Goal: Task Accomplishment & Management: Use online tool/utility

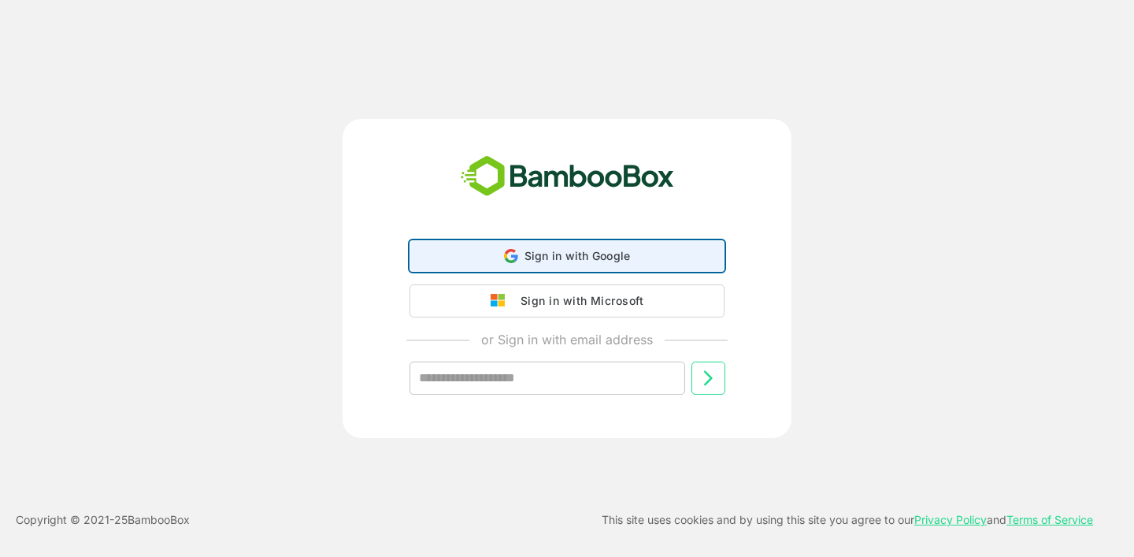
click at [609, 258] on span "Sign in with Google" at bounding box center [577, 255] width 106 height 13
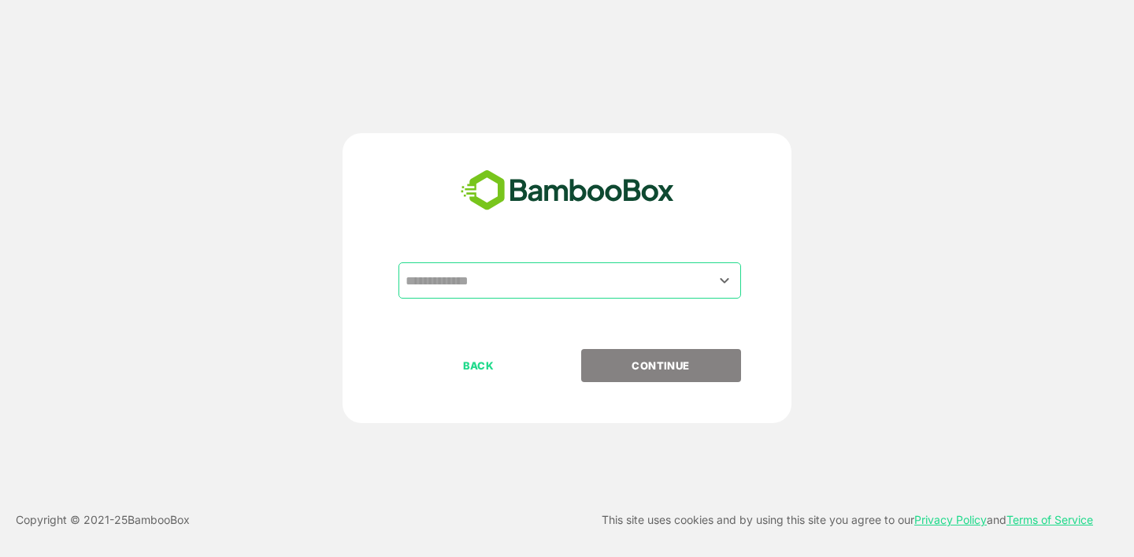
click at [706, 273] on input "text" at bounding box center [570, 280] width 336 height 30
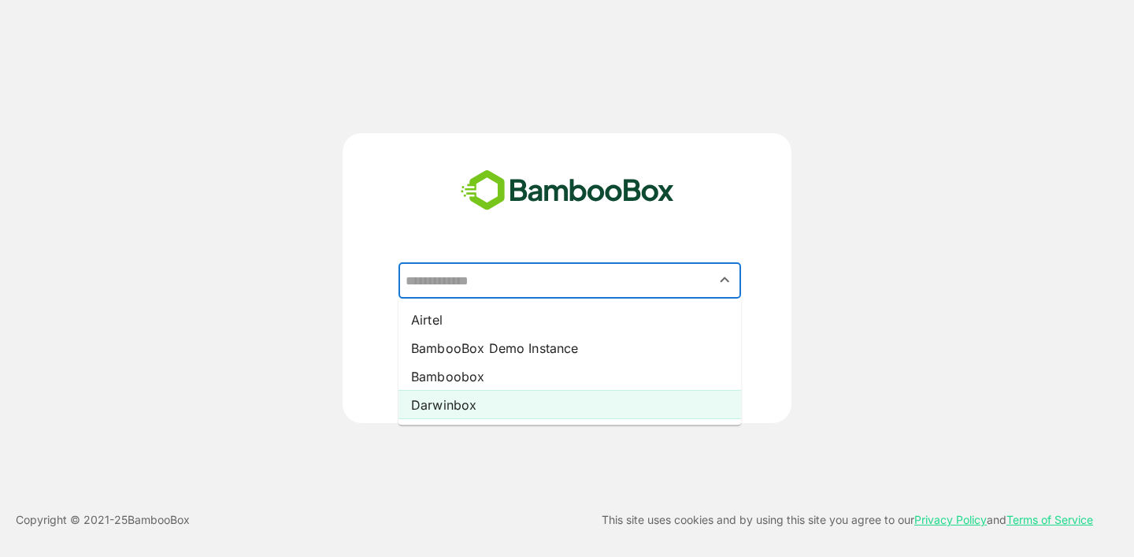
click at [622, 409] on li "Darwinbox" at bounding box center [569, 405] width 343 height 28
type input "*********"
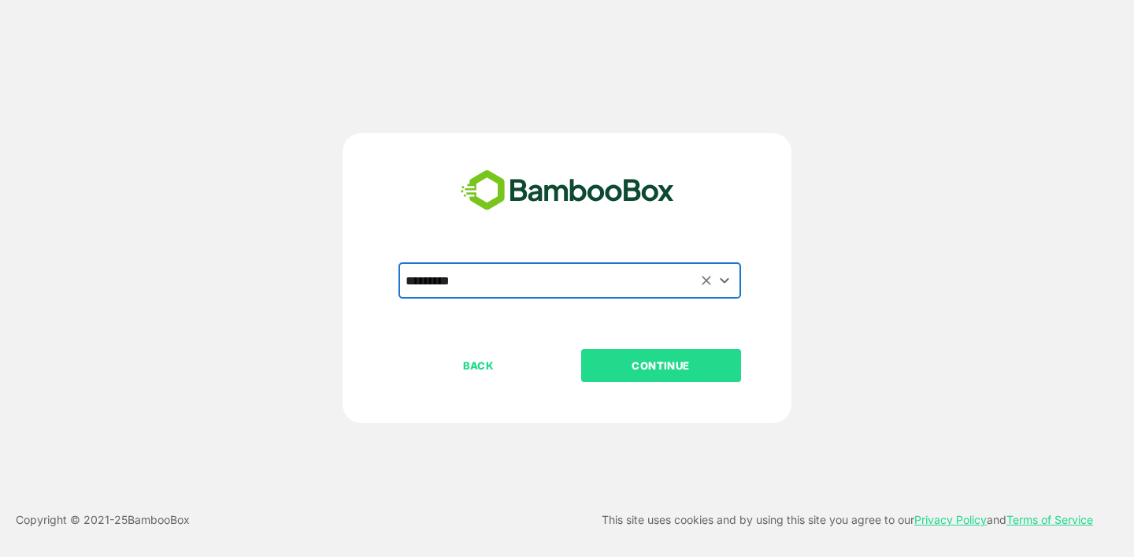
click at [646, 370] on p "CONTINUE" at bounding box center [660, 365] width 157 height 17
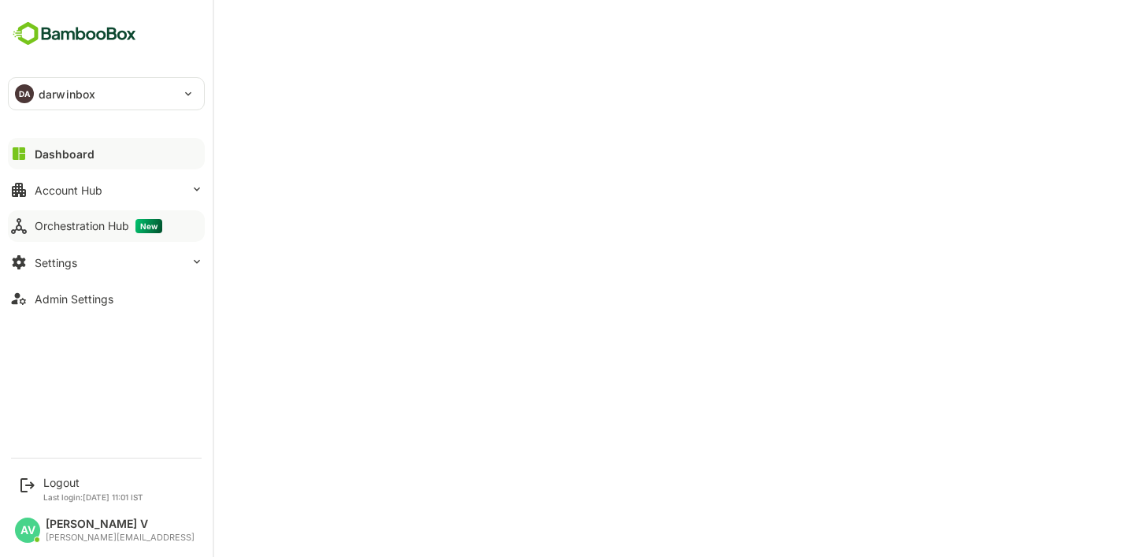
click at [106, 218] on button "Orchestration Hub New" at bounding box center [106, 225] width 197 height 31
click at [161, 83] on div "DA darwinbox" at bounding box center [97, 93] width 176 height 31
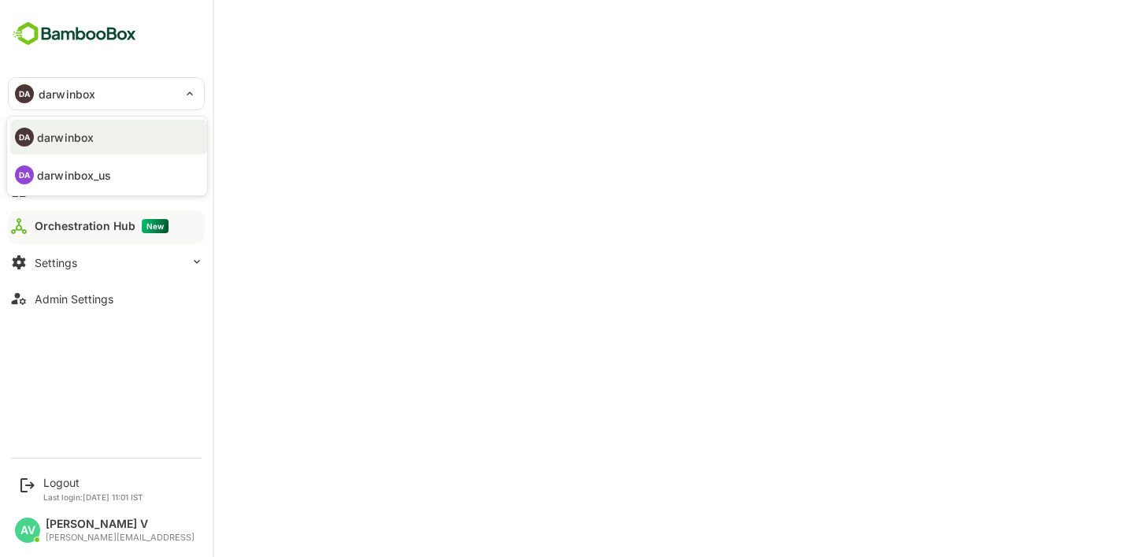
click at [145, 162] on li "DA darwinbox_us" at bounding box center [108, 174] width 197 height 35
type input "**********"
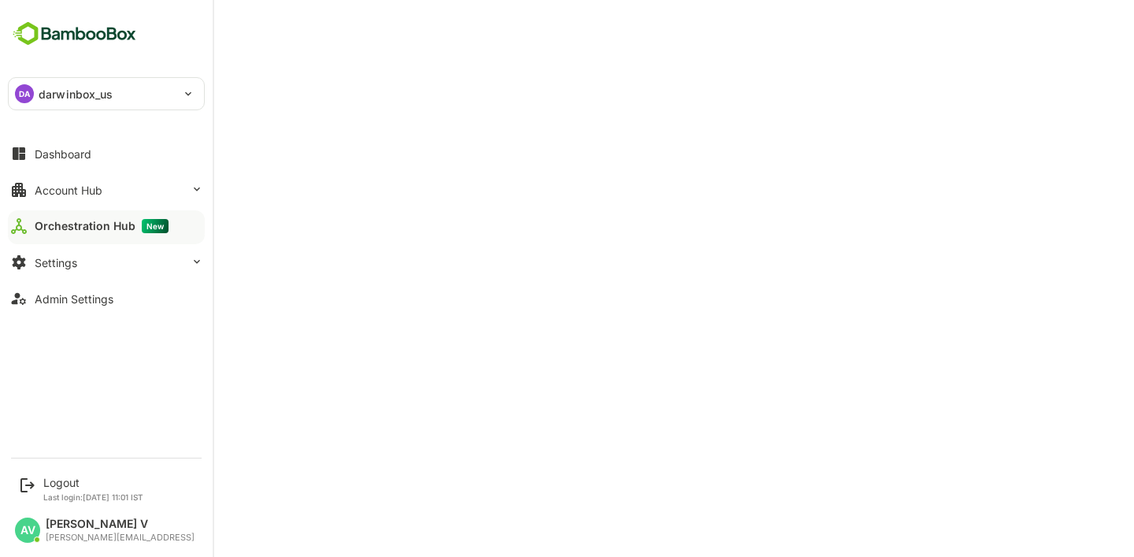
click at [83, 228] on div "Orchestration Hub New" at bounding box center [102, 226] width 134 height 14
click at [53, 484] on div "Logout" at bounding box center [93, 482] width 100 height 13
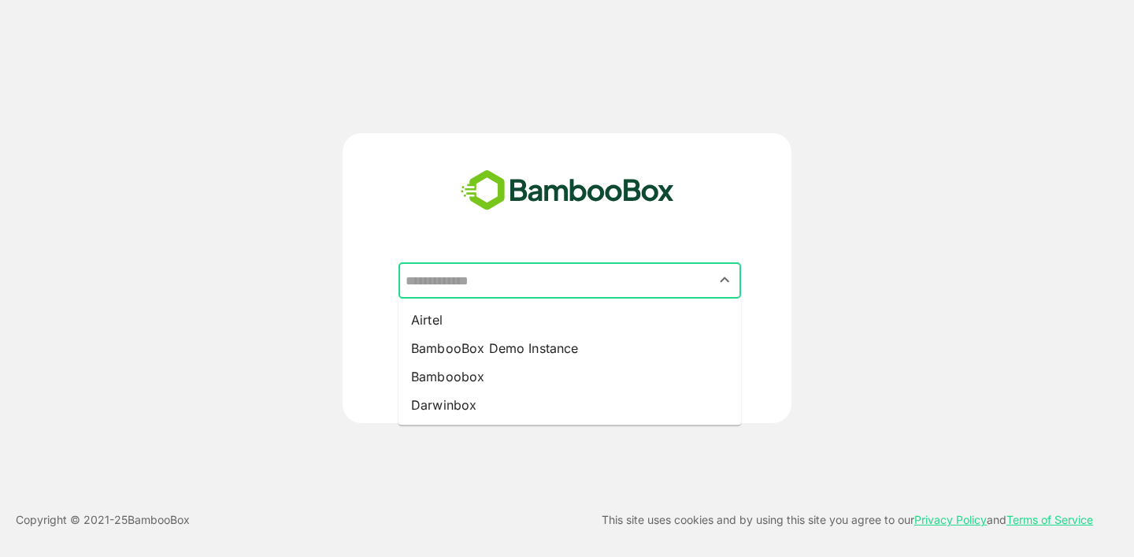
click at [708, 281] on input "text" at bounding box center [570, 280] width 336 height 30
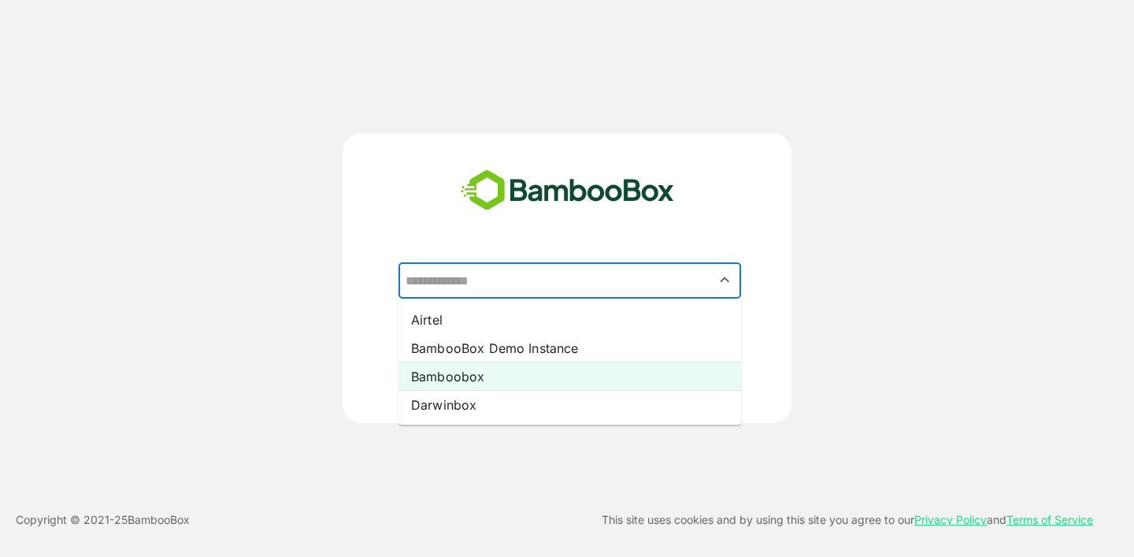
click at [664, 377] on li "Bamboobox" at bounding box center [569, 376] width 343 height 28
type input "*********"
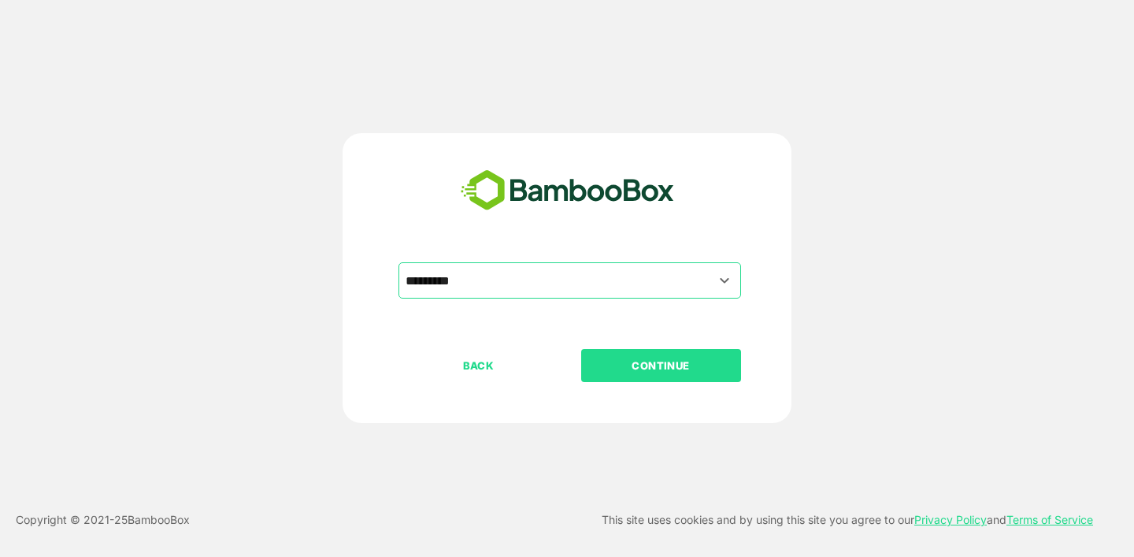
click at [671, 366] on p "CONTINUE" at bounding box center [660, 365] width 157 height 17
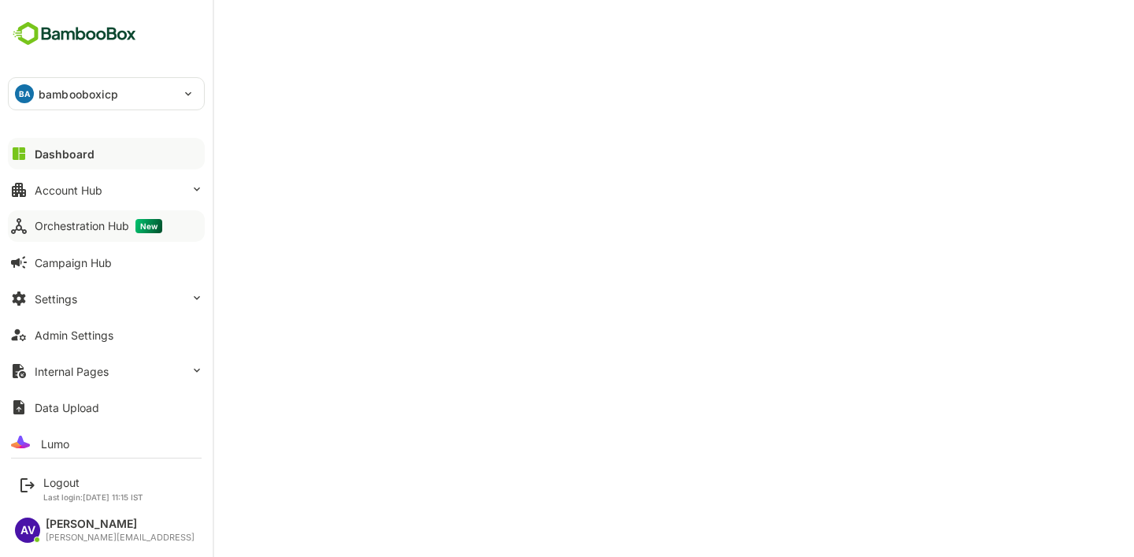
click at [141, 230] on span "New" at bounding box center [148, 226] width 27 height 14
